Goal: Information Seeking & Learning: Learn about a topic

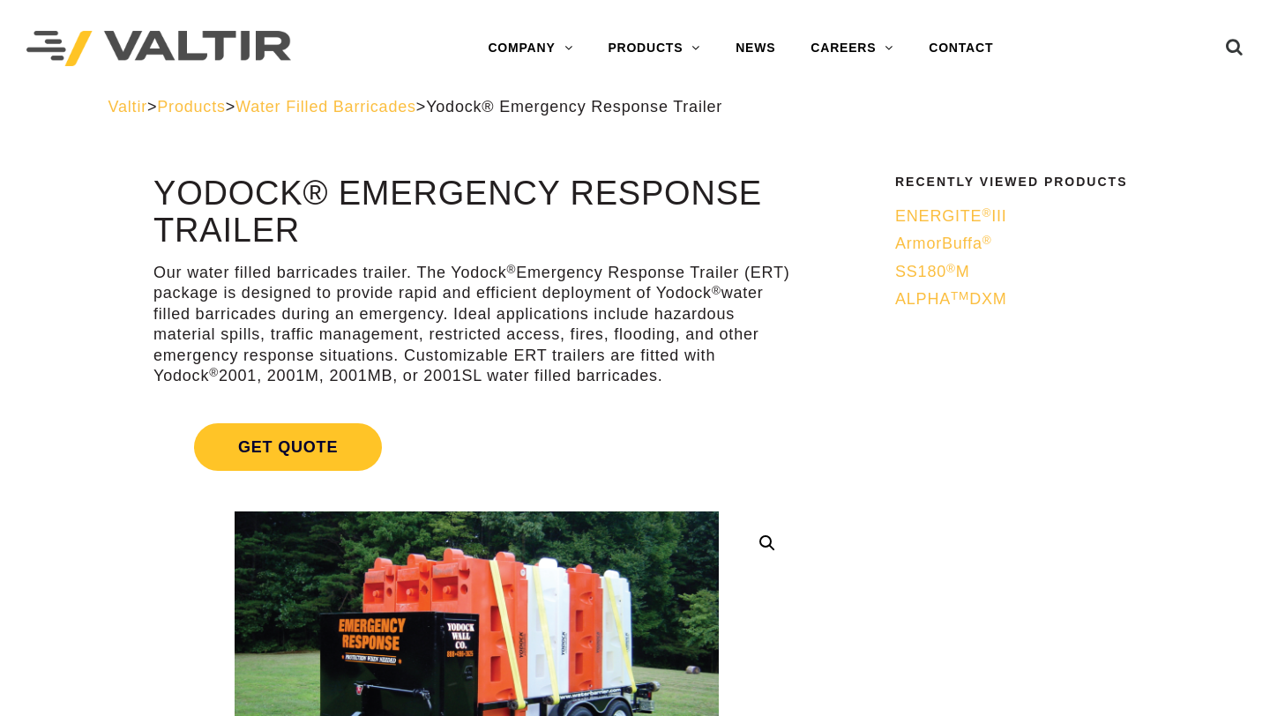
click at [216, 107] on span "Products" at bounding box center [191, 107] width 68 height 18
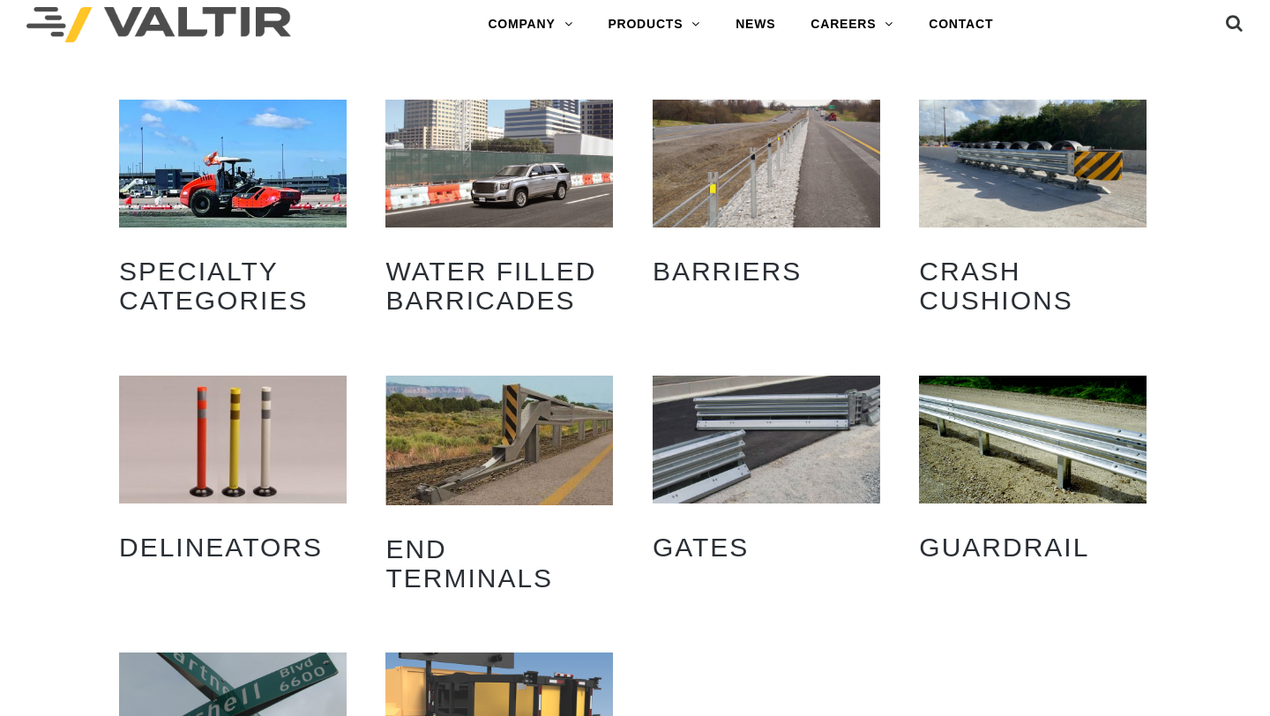
scroll to position [4, 0]
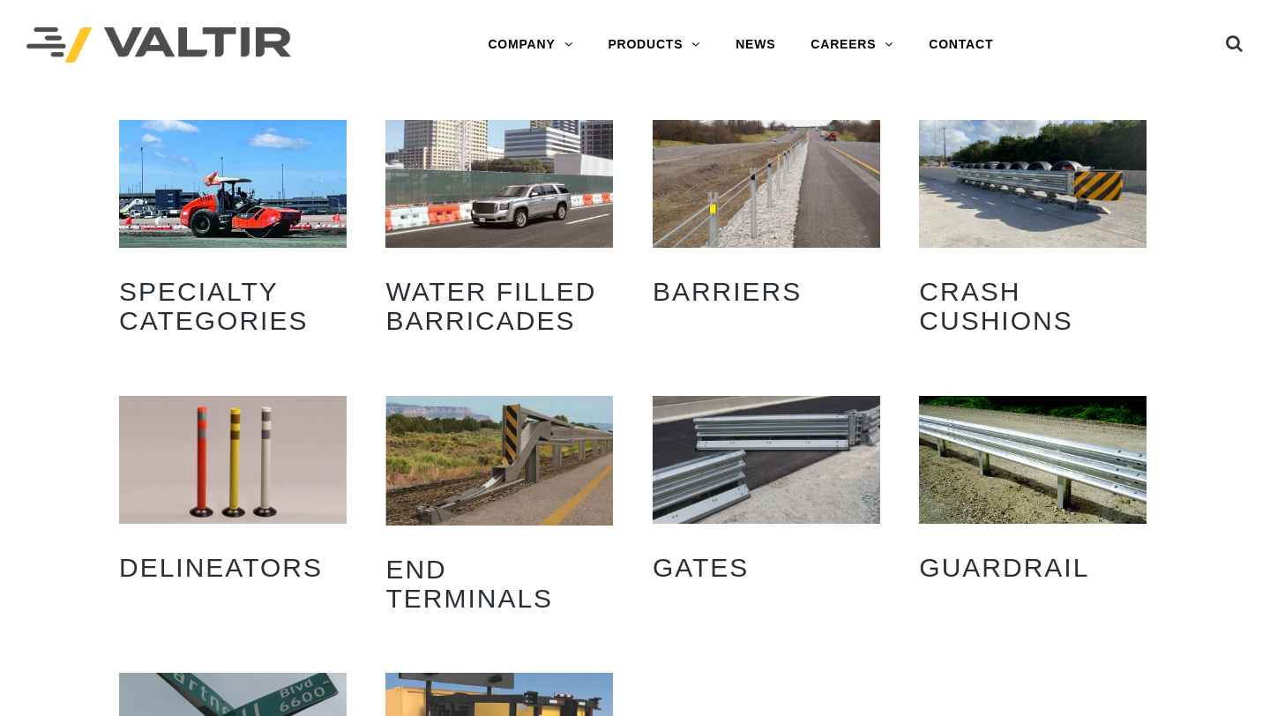
click at [533, 447] on img "Visit product category End Terminals" at bounding box center [499, 460] width 228 height 129
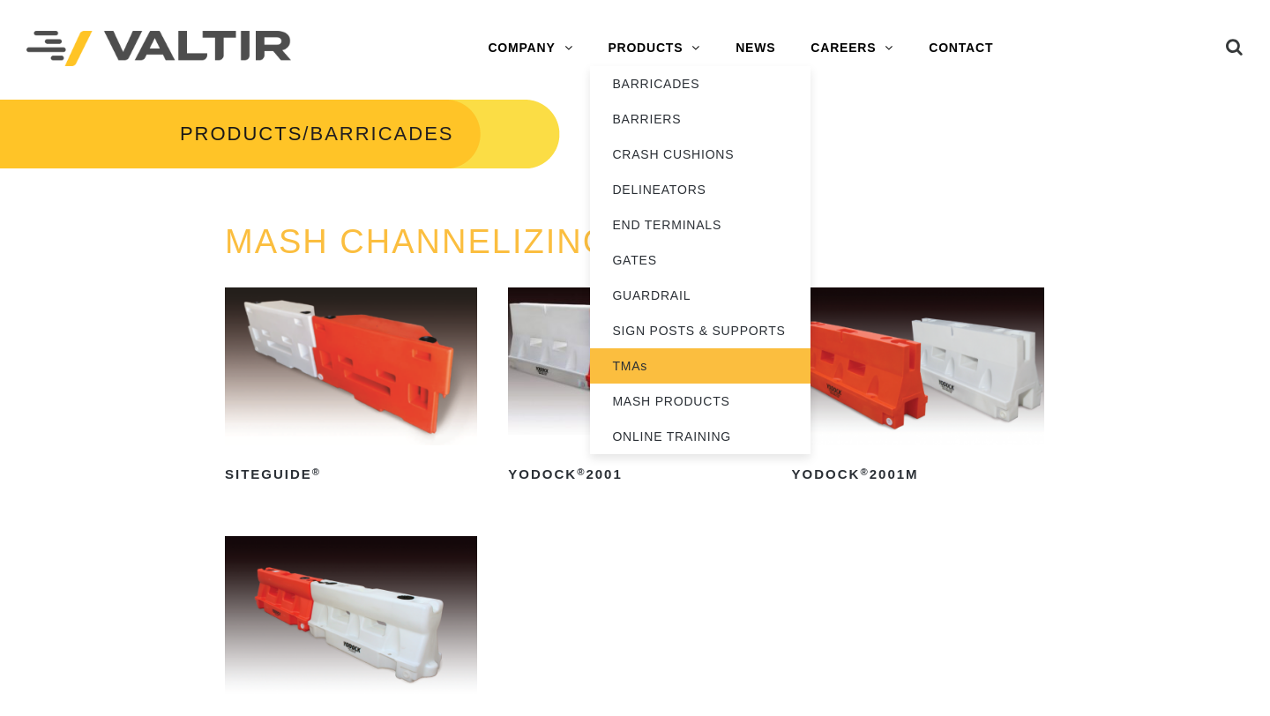
click at [665, 374] on link "TMAs" at bounding box center [700, 365] width 220 height 35
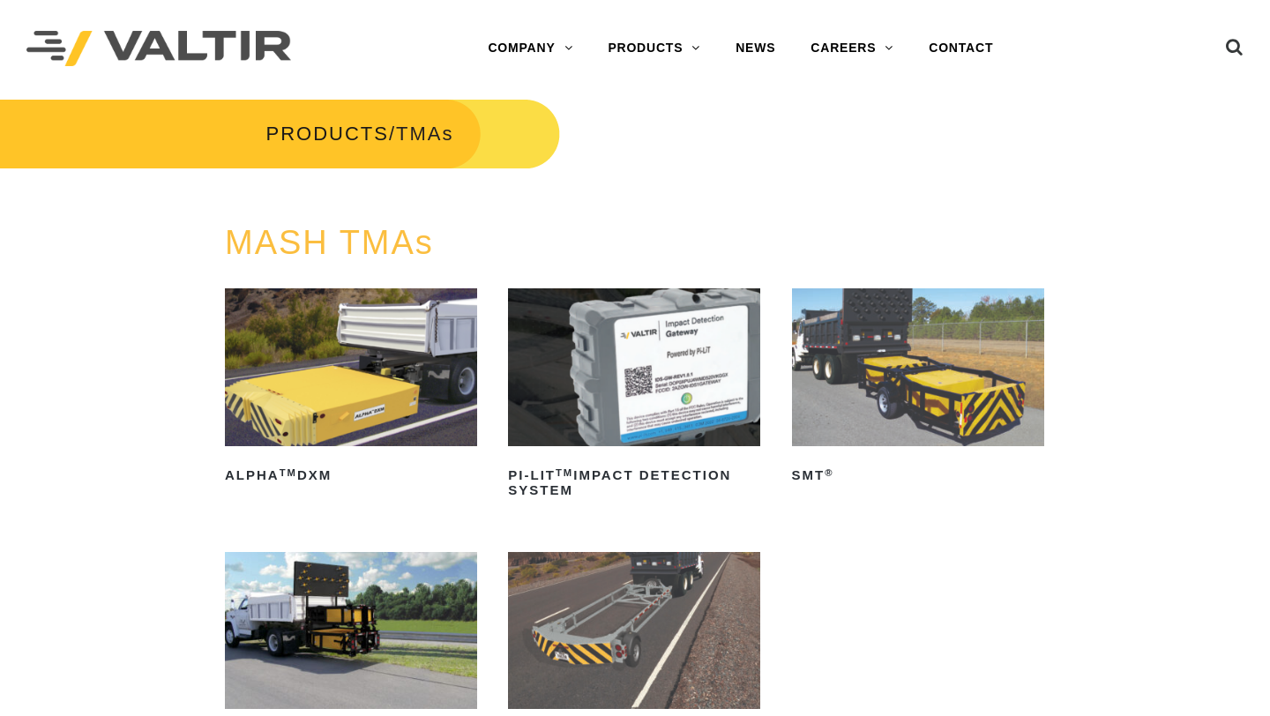
click at [616, 343] on img at bounding box center [634, 367] width 252 height 158
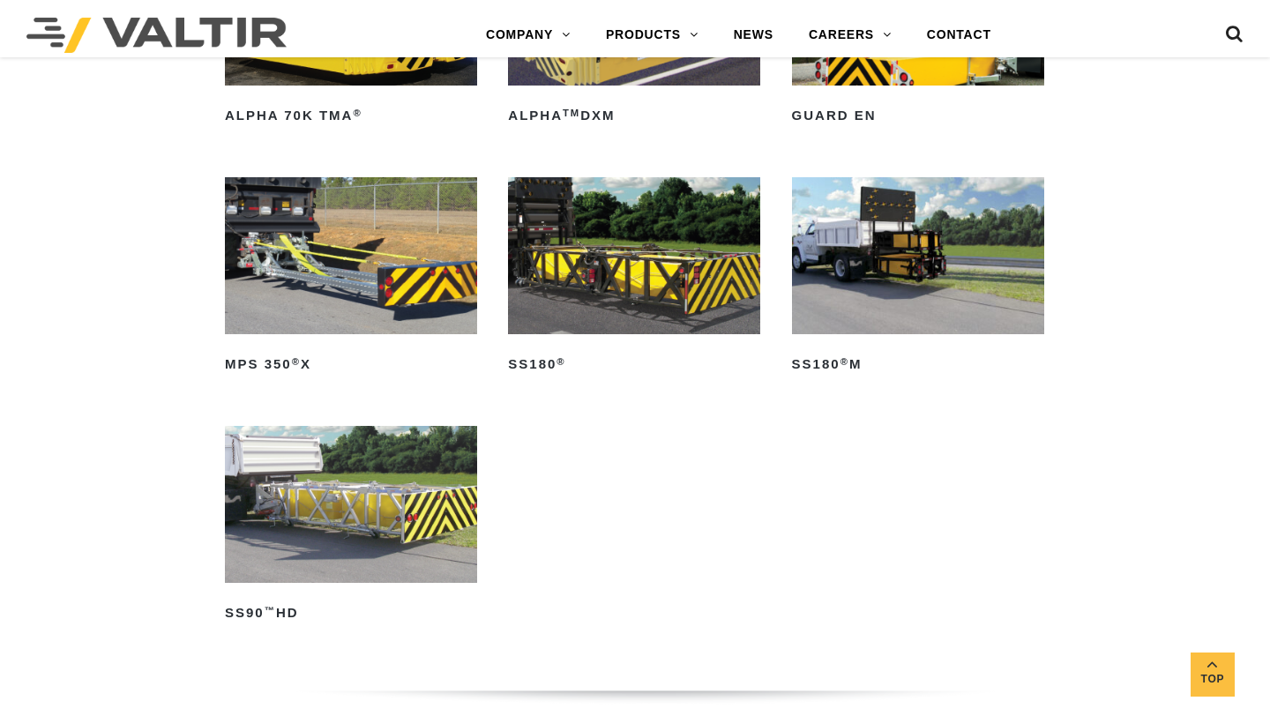
scroll to position [1000, 0]
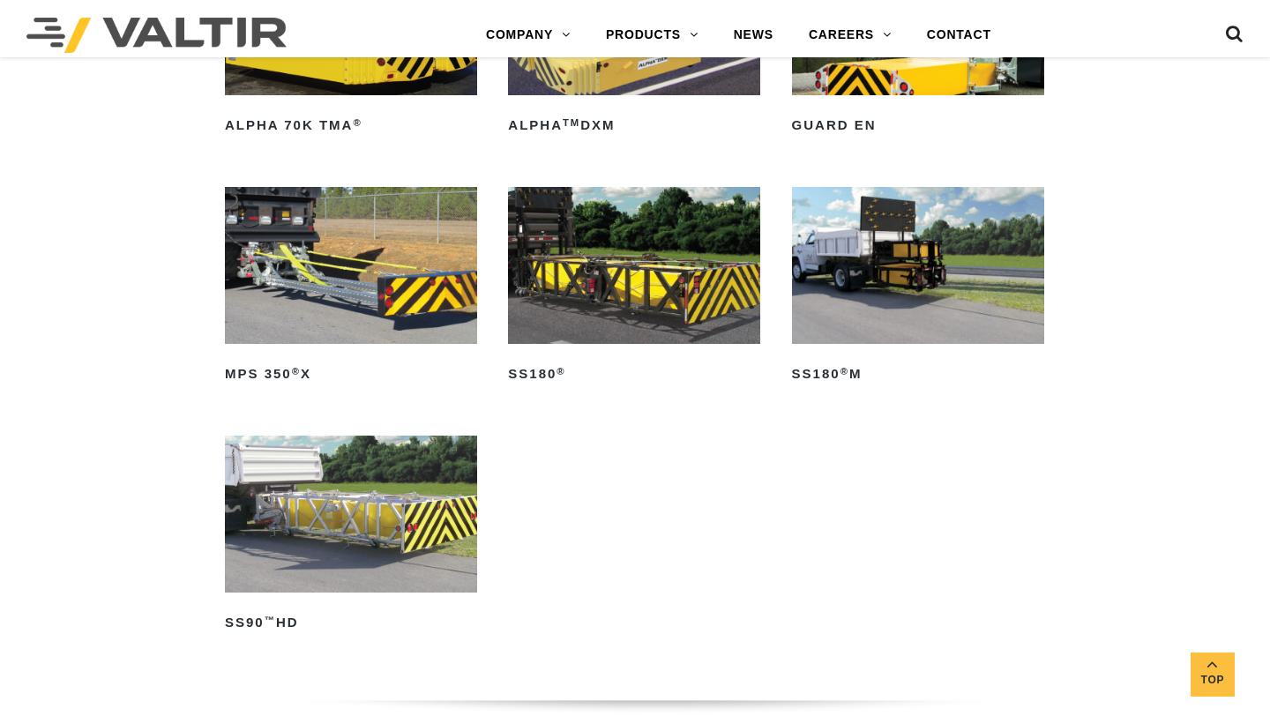
click at [916, 285] on img at bounding box center [918, 266] width 252 height 158
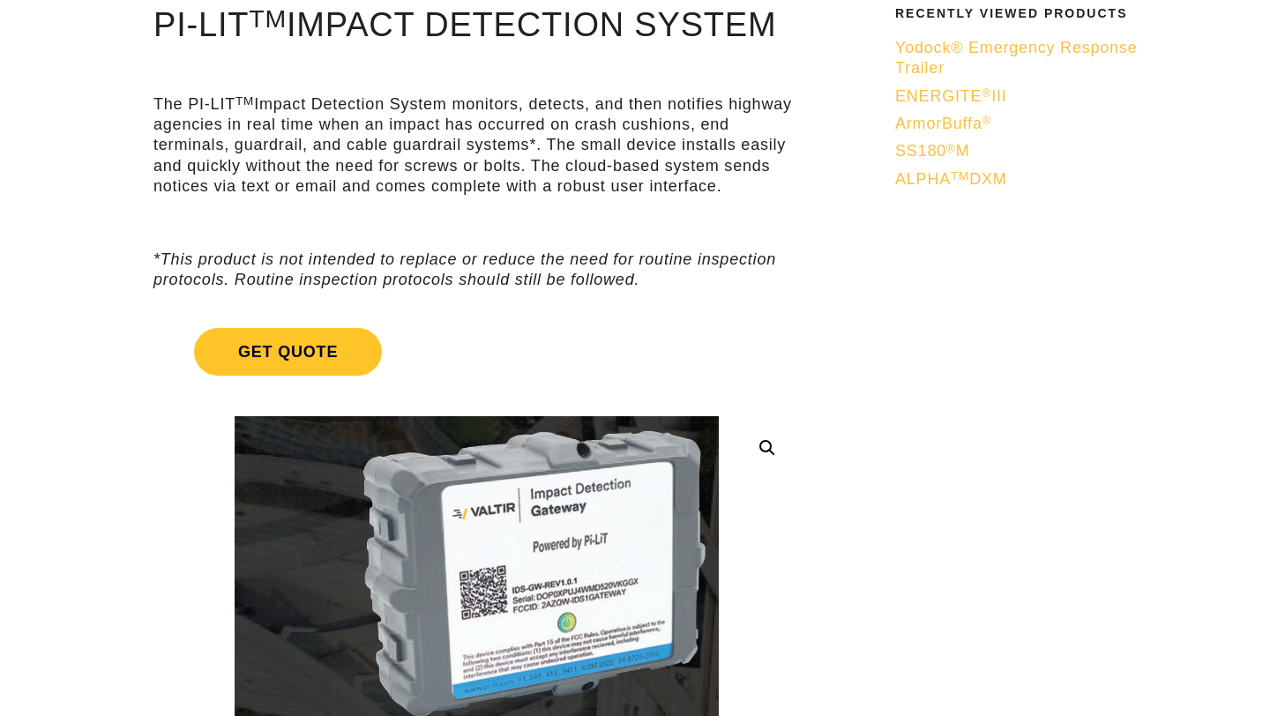
scroll to position [173, 0]
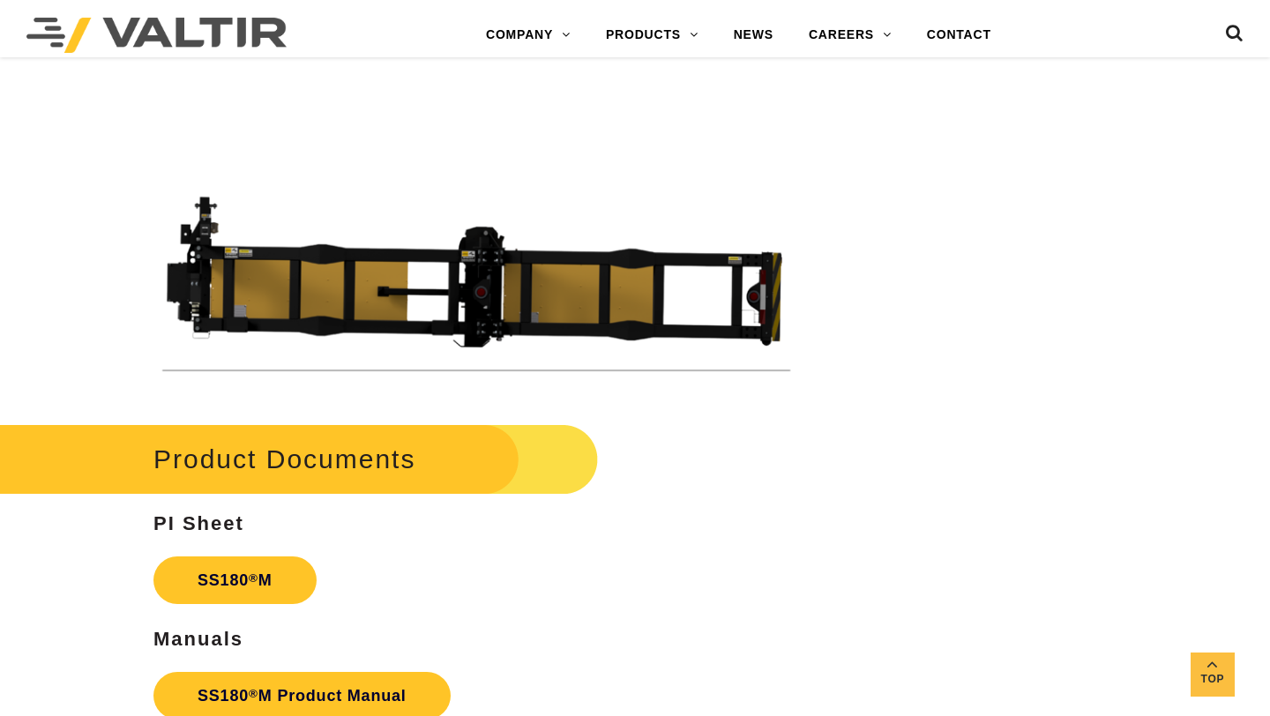
scroll to position [4791, 0]
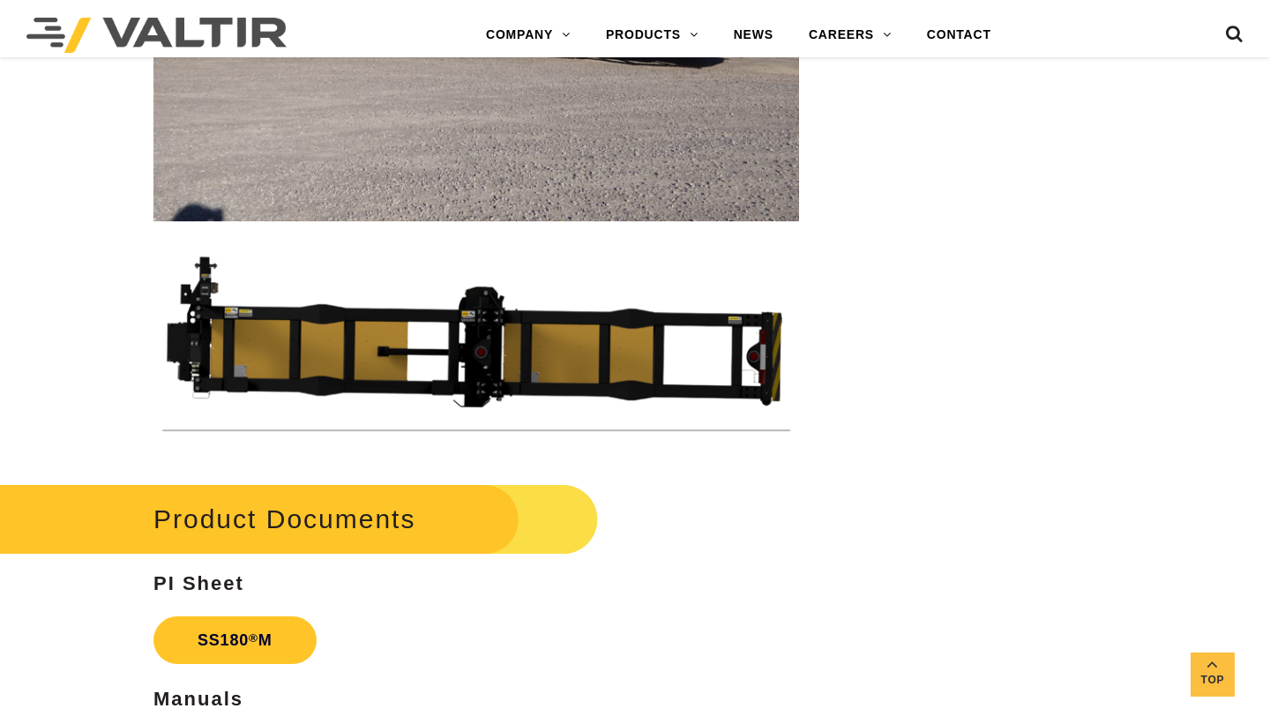
drag, startPoint x: 507, startPoint y: 381, endPoint x: 638, endPoint y: 450, distance: 148.3
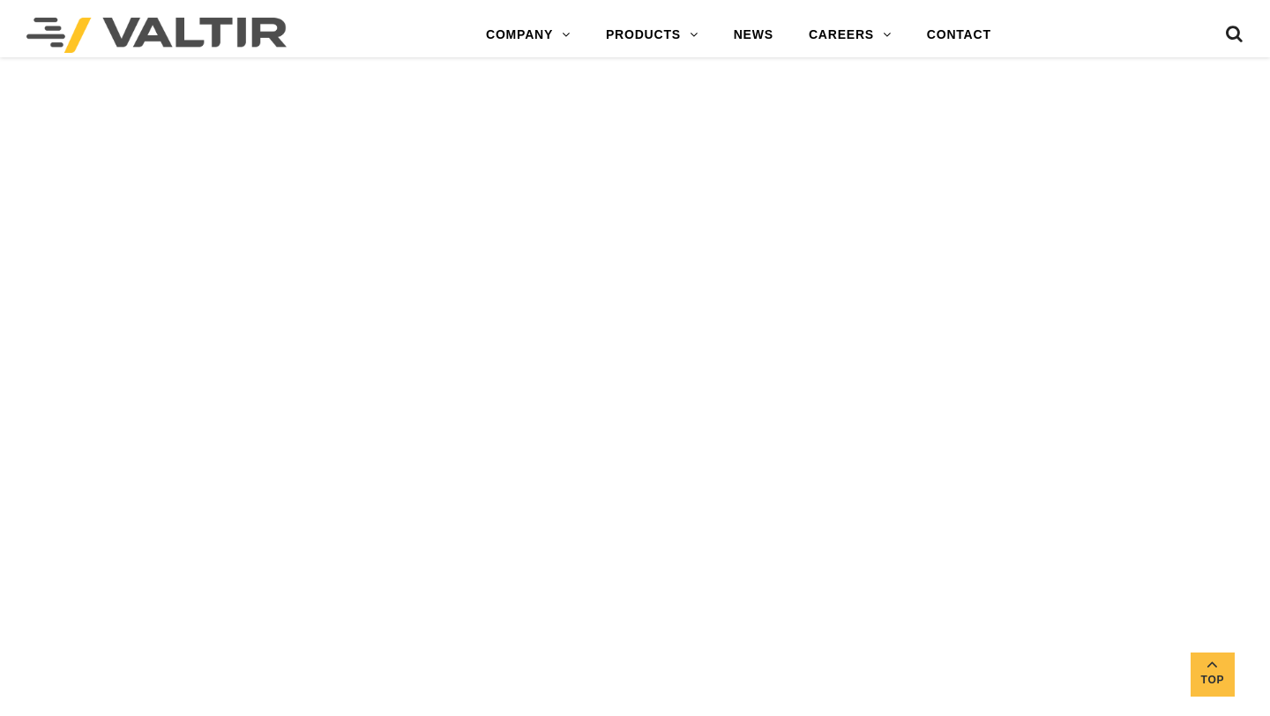
scroll to position [2547, 0]
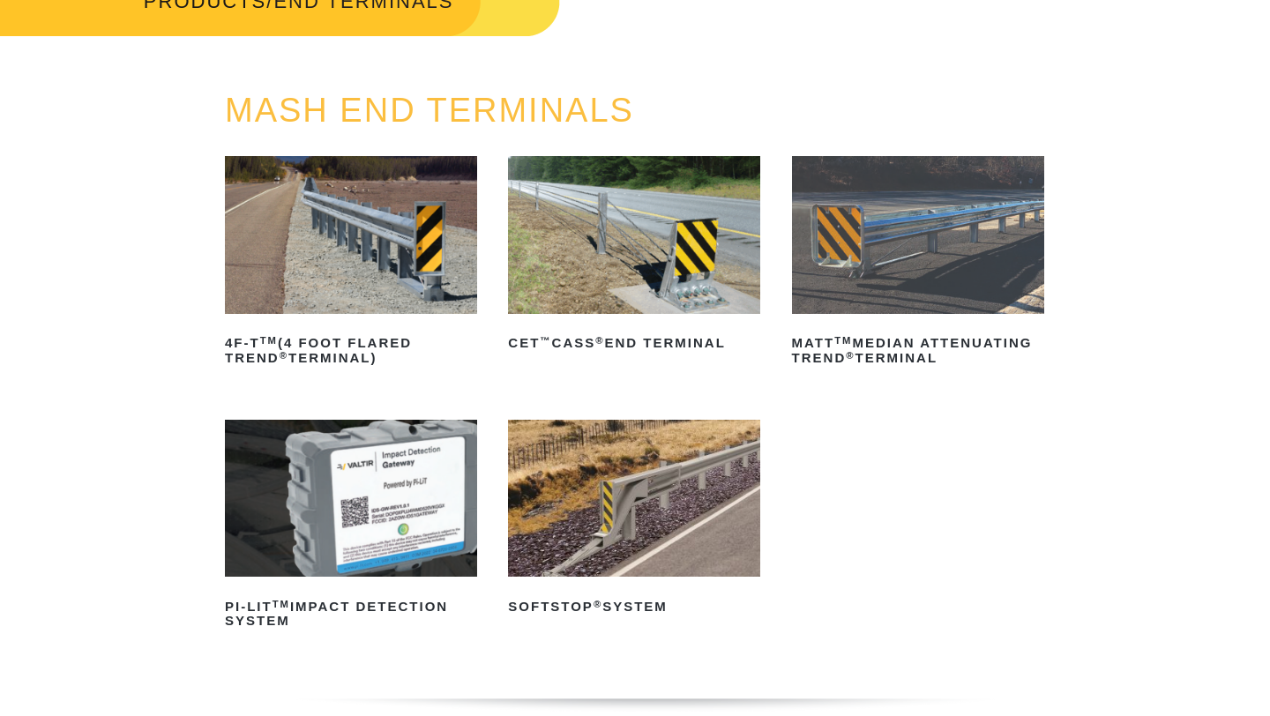
scroll to position [149, 0]
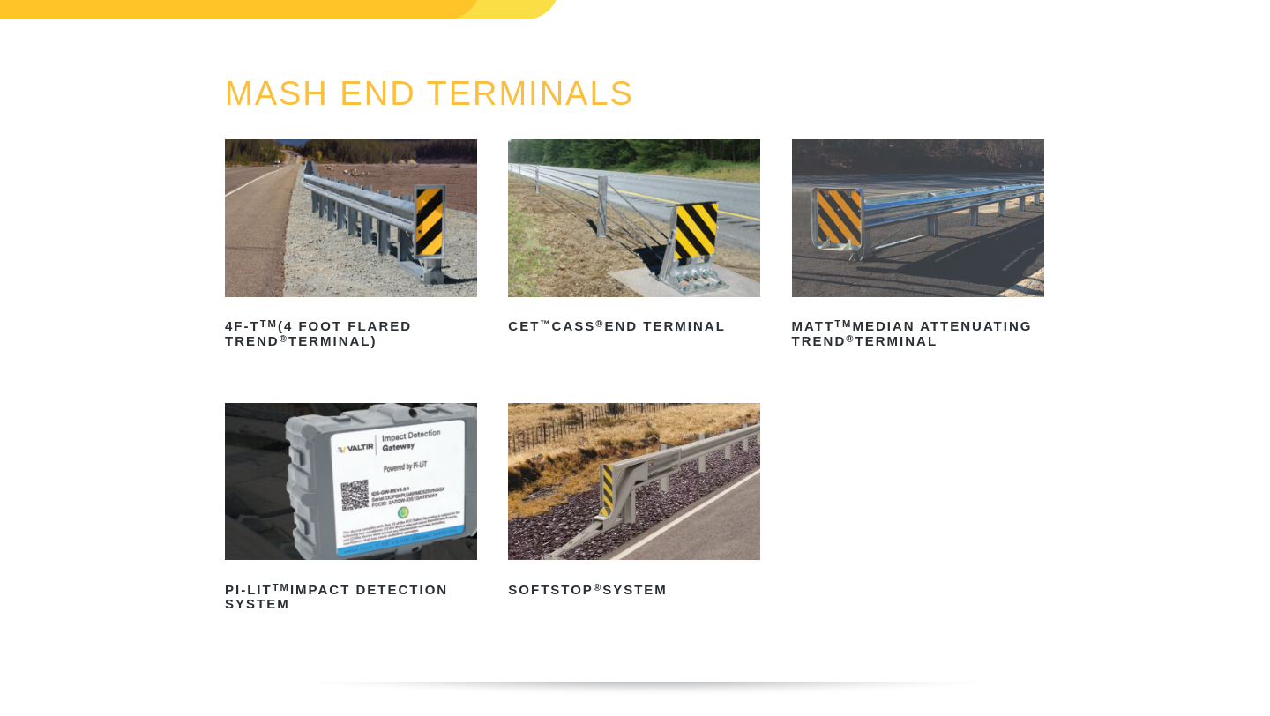
click at [575, 495] on img at bounding box center [634, 482] width 252 height 158
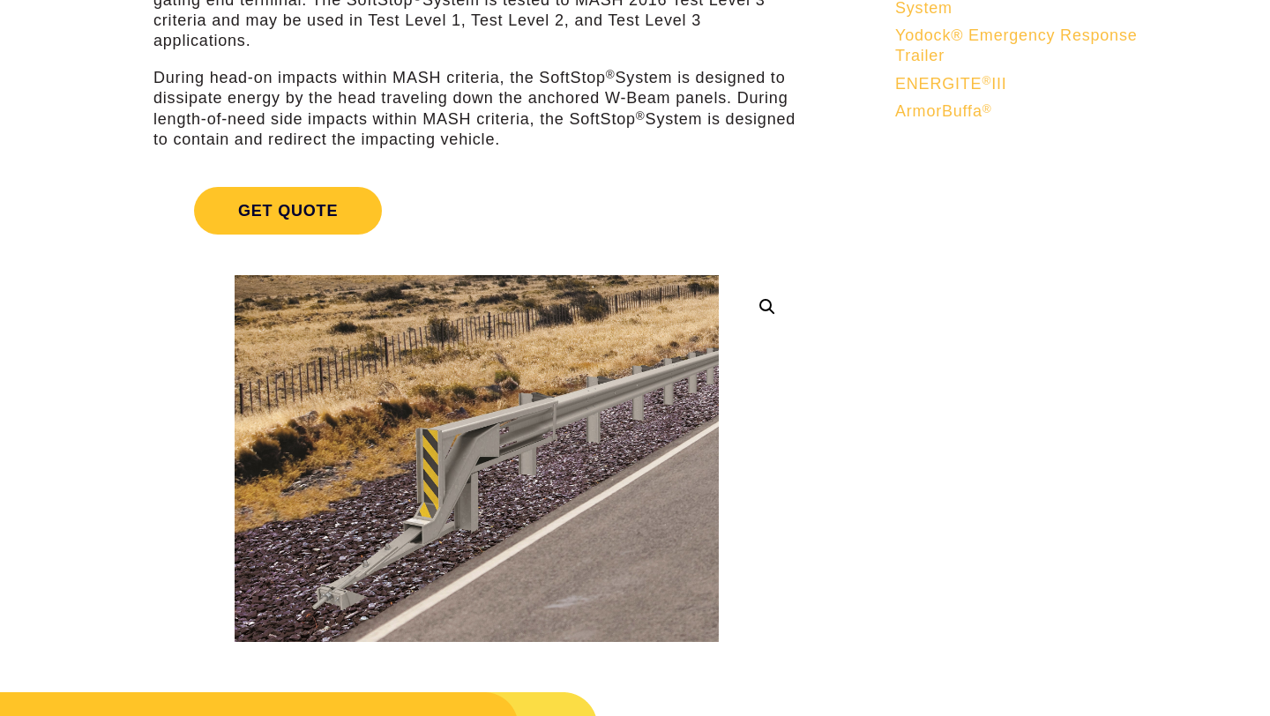
scroll to position [328, 0]
